Goal: Information Seeking & Learning: Learn about a topic

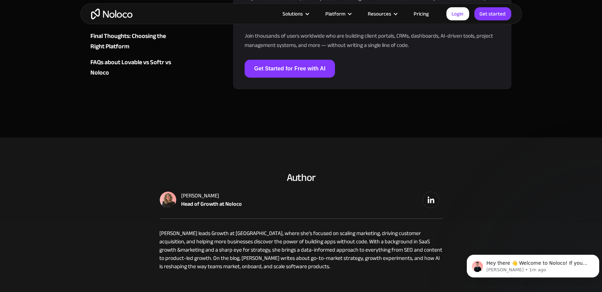
scroll to position [2230, 0]
click at [422, 13] on link "Pricing" at bounding box center [421, 13] width 32 height 9
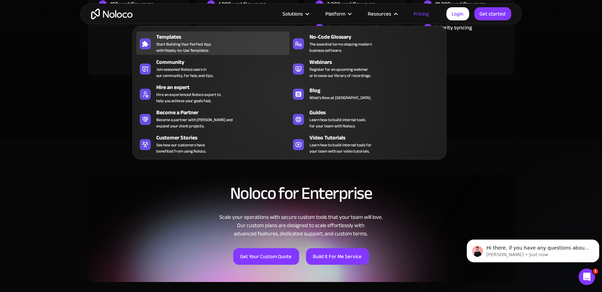
click at [173, 49] on span "Start Building Your Perfect App with Ready-to-Use Templates" at bounding box center [183, 47] width 55 height 12
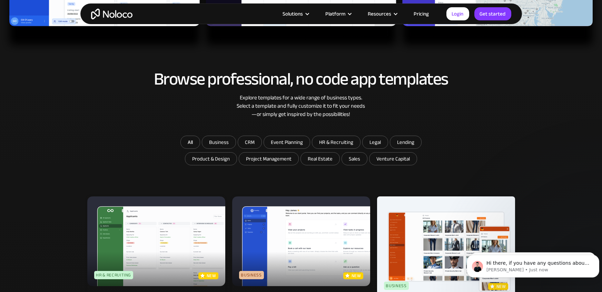
scroll to position [333, 0]
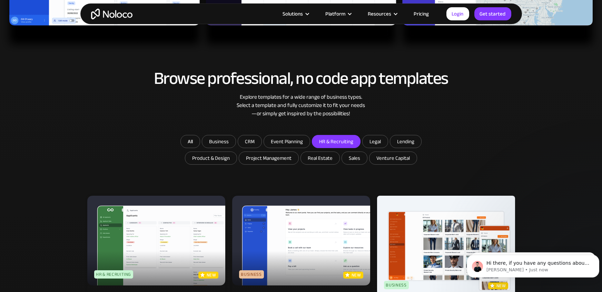
click at [235, 143] on input "HR & Recruiting" at bounding box center [218, 141] width 33 height 12
checkbox input "true"
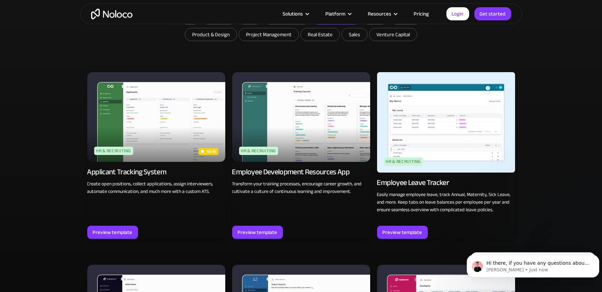
scroll to position [457, 0]
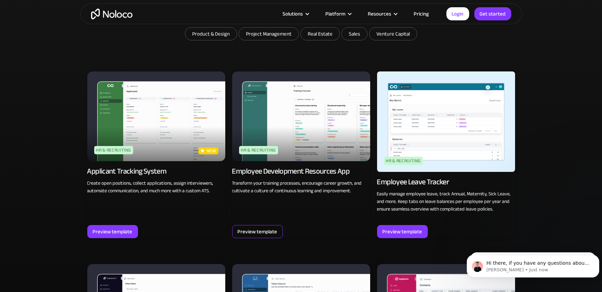
click at [268, 231] on div "Preview template" at bounding box center [258, 231] width 40 height 9
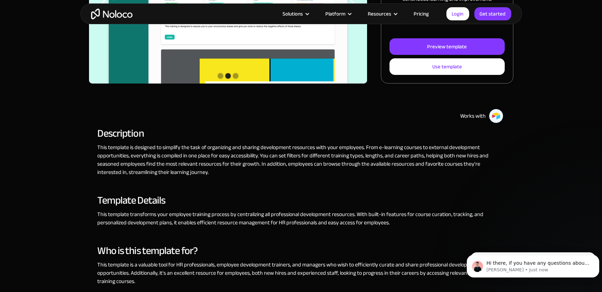
scroll to position [141, 0]
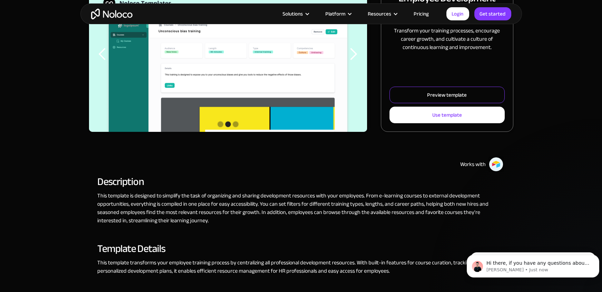
click at [462, 93] on div "Preview template" at bounding box center [447, 94] width 40 height 9
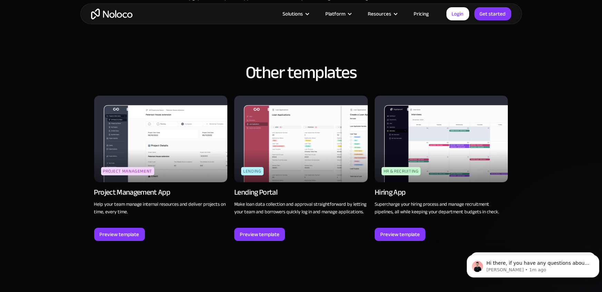
scroll to position [539, 0]
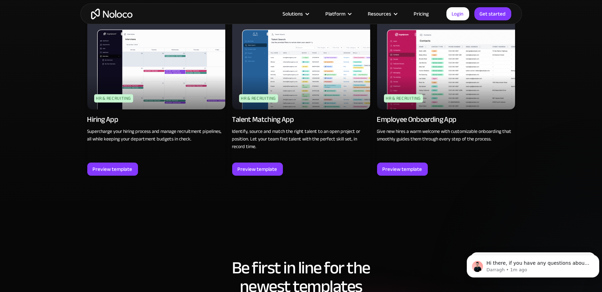
scroll to position [709, 0]
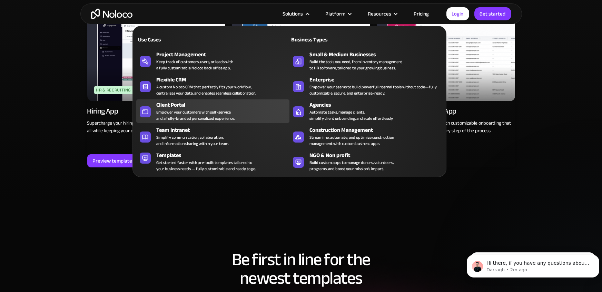
click at [216, 109] on div "Empower your customers with self-service and a fully-branded personalized exper…" at bounding box center [195, 115] width 79 height 12
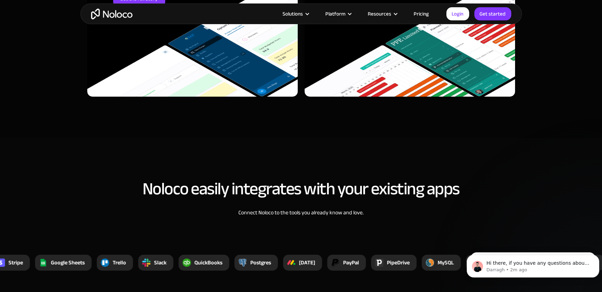
scroll to position [2476, 0]
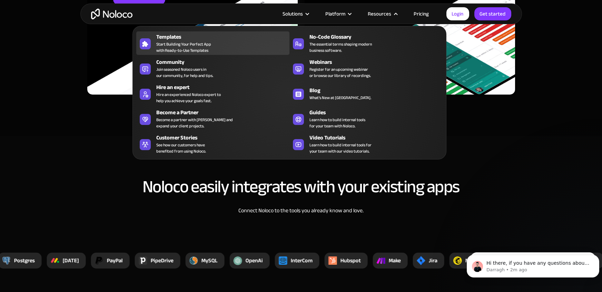
click at [191, 46] on span "Start Building Your Perfect App with Ready-to-Use Templates" at bounding box center [183, 47] width 55 height 12
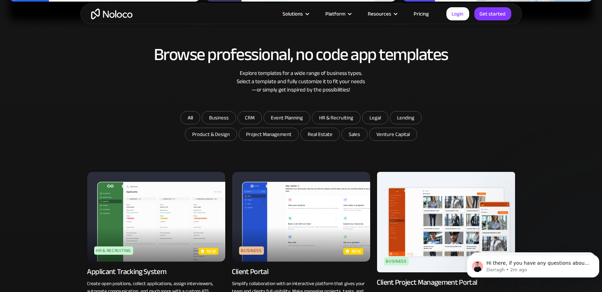
scroll to position [357, 0]
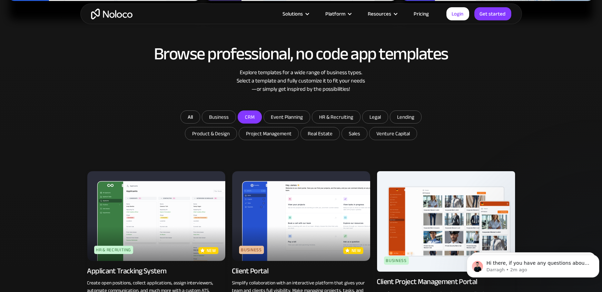
click at [235, 116] on input "CRM" at bounding box center [218, 117] width 33 height 12
checkbox input "true"
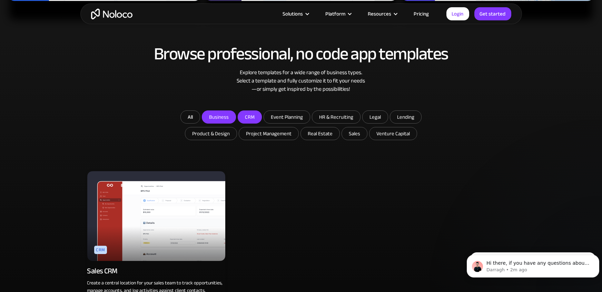
click at [226, 114] on input "Business" at bounding box center [218, 117] width 33 height 12
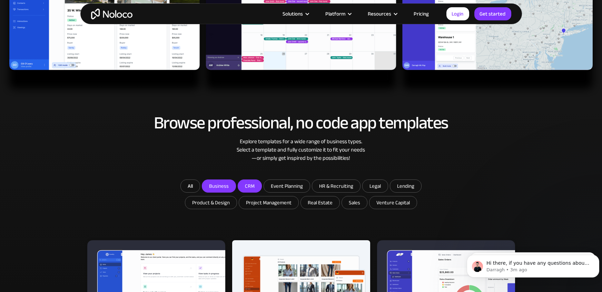
scroll to position [295, 0]
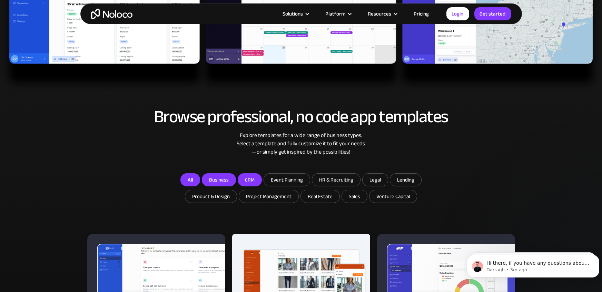
click at [192, 178] on link "All" at bounding box center [190, 179] width 20 height 13
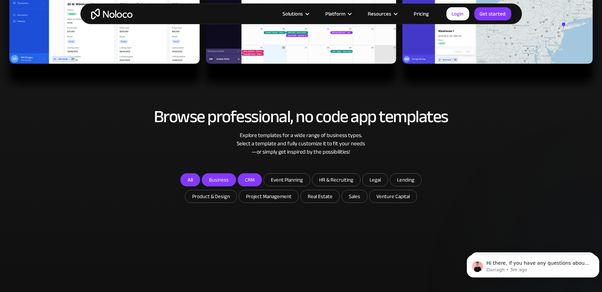
checkbox input "false"
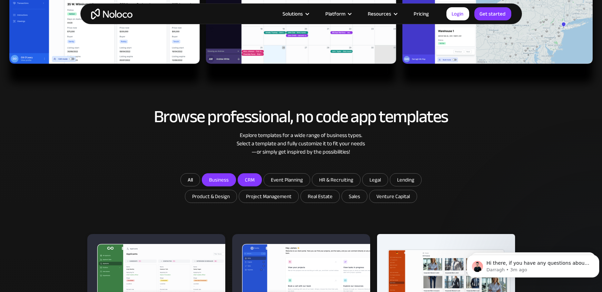
click at [226, 181] on input "Business" at bounding box center [218, 179] width 33 height 12
checkbox input "true"
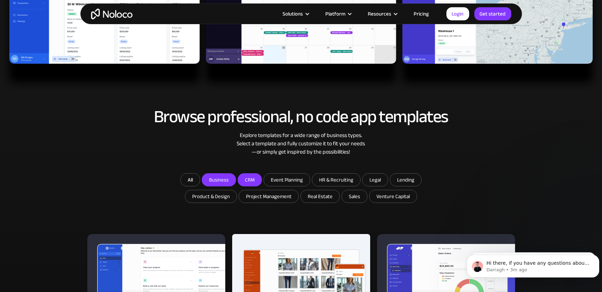
click at [235, 181] on input "CRM" at bounding box center [218, 179] width 33 height 12
checkbox input "true"
click at [235, 184] on input "HR & Recruiting" at bounding box center [218, 179] width 33 height 12
checkbox input "true"
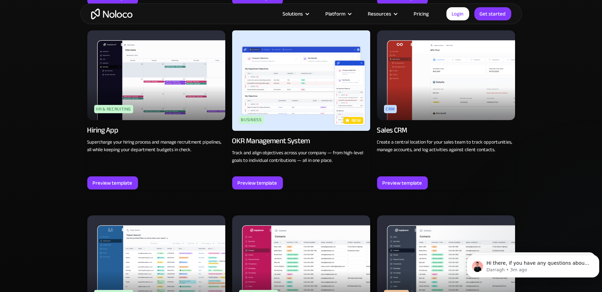
scroll to position [883, 0]
